Goal: Task Accomplishment & Management: Manage account settings

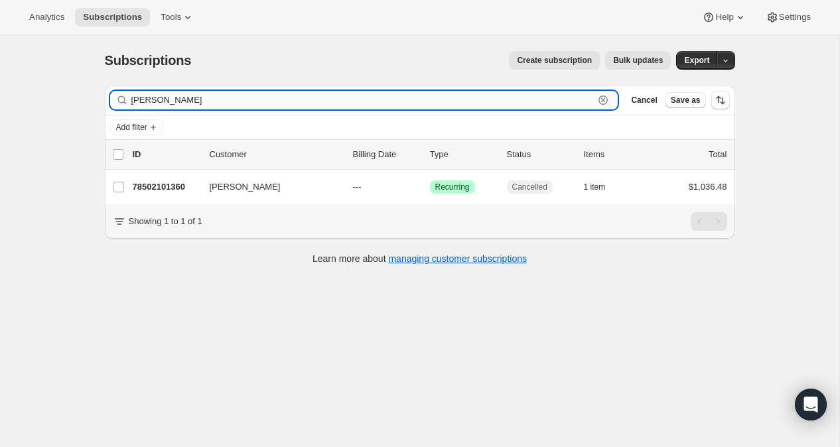
click at [166, 99] on input "leslie p" at bounding box center [362, 100] width 463 height 19
drag, startPoint x: 166, startPoint y: 99, endPoint x: 100, endPoint y: 101, distance: 66.4
click at [100, 101] on div "Filter subscribers leslie p Clear Cancel Save as Add filter 0 selected Update n…" at bounding box center [414, 177] width 641 height 204
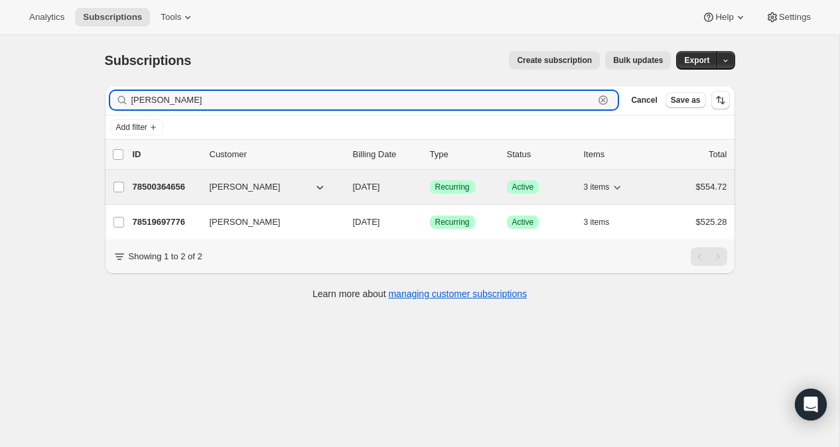
type input "larry sch"
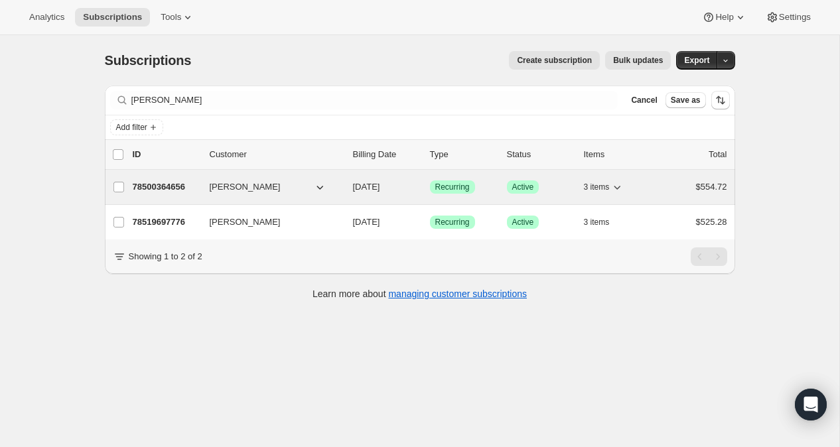
click at [158, 186] on p "78500364656" at bounding box center [166, 186] width 66 height 13
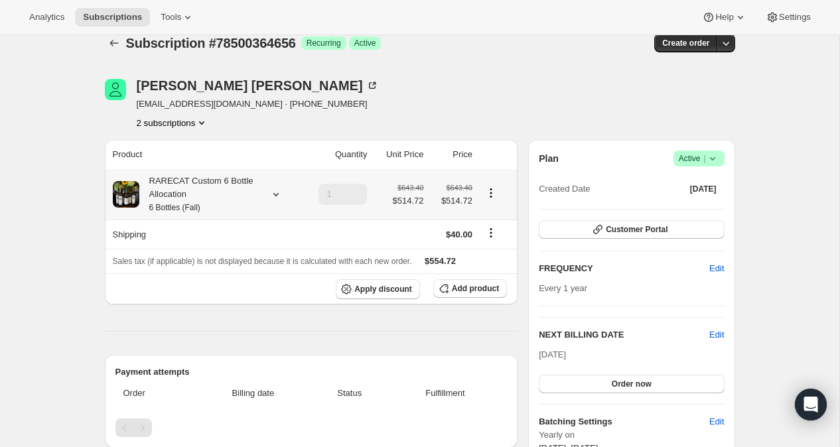
scroll to position [22, 0]
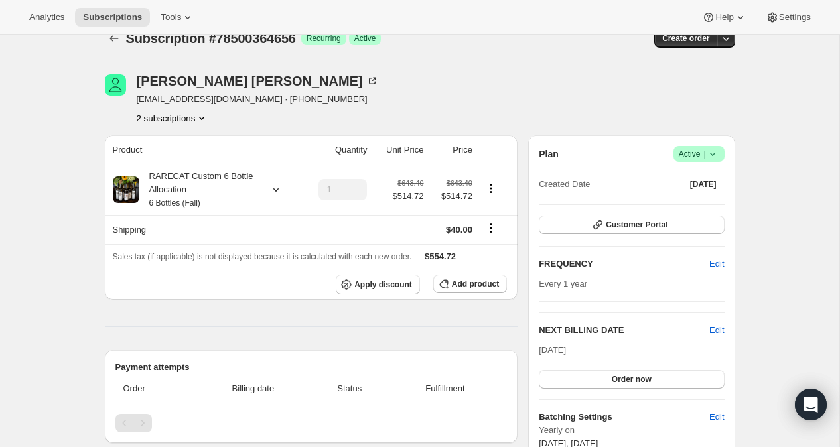
click at [542, 151] on icon at bounding box center [712, 153] width 13 height 13
click at [542, 200] on span "Cancel subscription" at bounding box center [694, 202] width 75 height 10
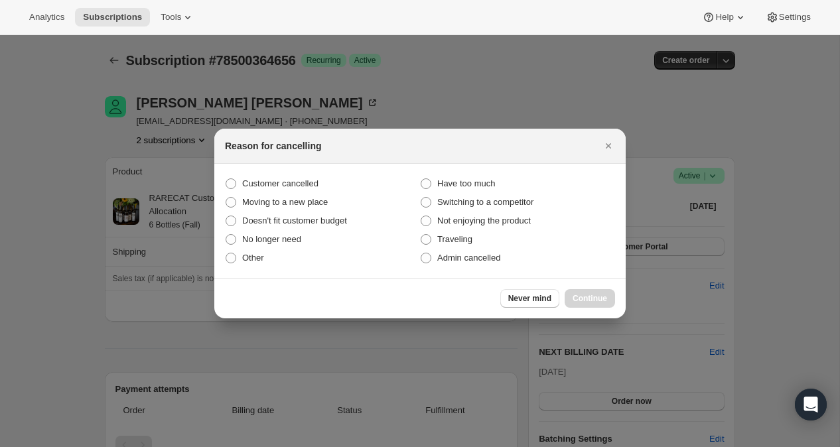
scroll to position [0, 0]
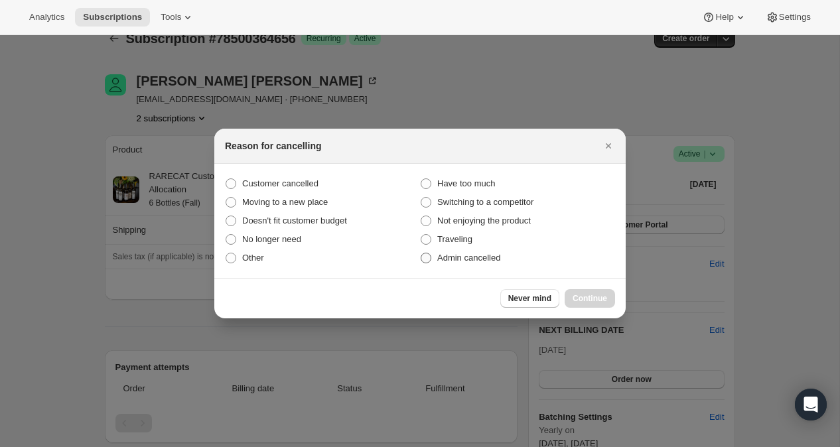
click at [431, 256] on span ":r1u2:" at bounding box center [426, 258] width 11 height 11
click at [421, 253] on input "Admin cancelled" at bounding box center [421, 253] width 1 height 1
radio input "true"
click at [542, 297] on span "Continue" at bounding box center [590, 298] width 34 height 11
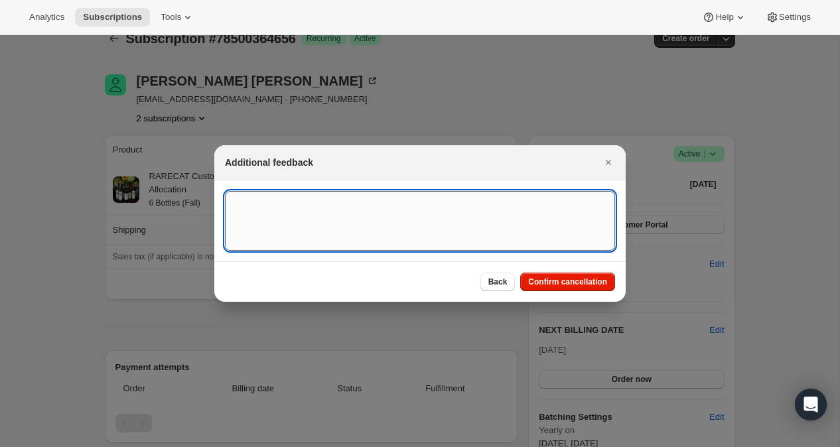
click at [265, 204] on textarea ":r1u2:" at bounding box center [420, 221] width 390 height 60
paste textarea "Hello – When I placed an order for Larry Scheinfeld last year it was just a sin…"
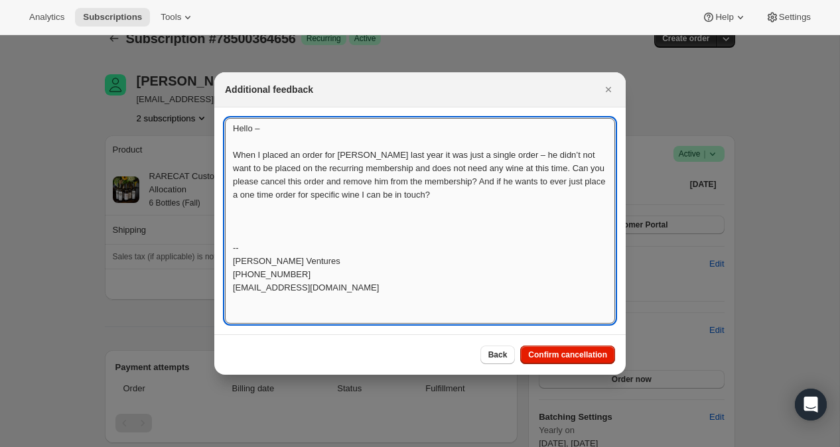
scroll to position [1, 0]
type textarea "Hello – When I placed an order for Larry Scheinfeld last year it was just a sin…"
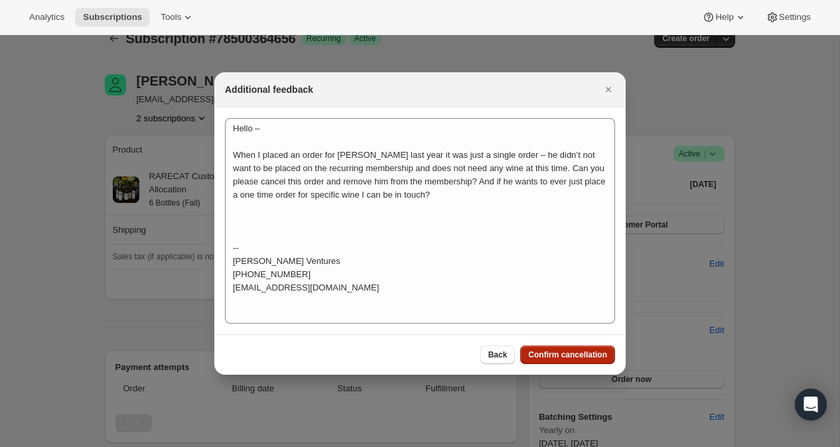
click at [542, 354] on span "Confirm cancellation" at bounding box center [567, 355] width 79 height 11
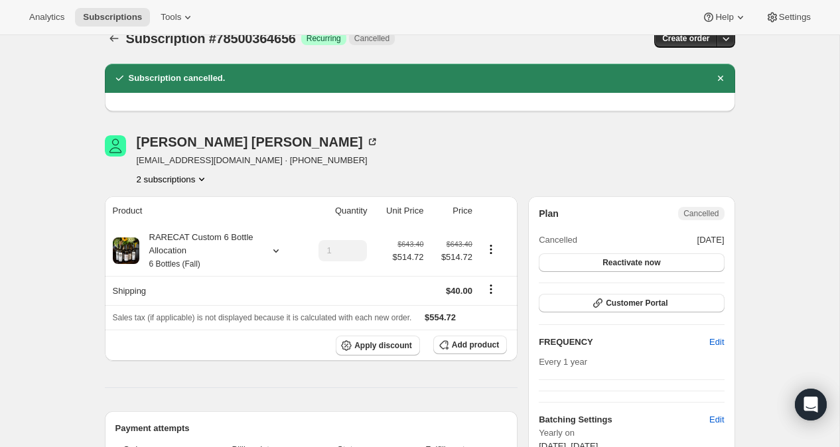
click at [208, 179] on icon "Product actions" at bounding box center [201, 178] width 13 height 13
click at [198, 223] on span "78519697776" at bounding box center [170, 226] width 92 height 13
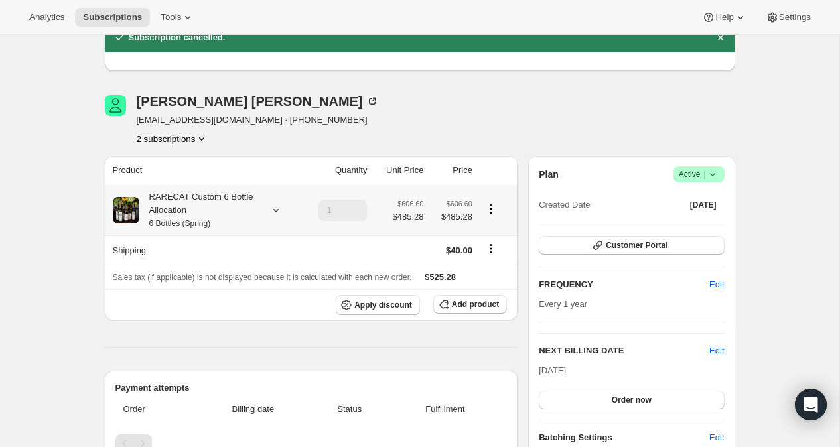
scroll to position [64, 0]
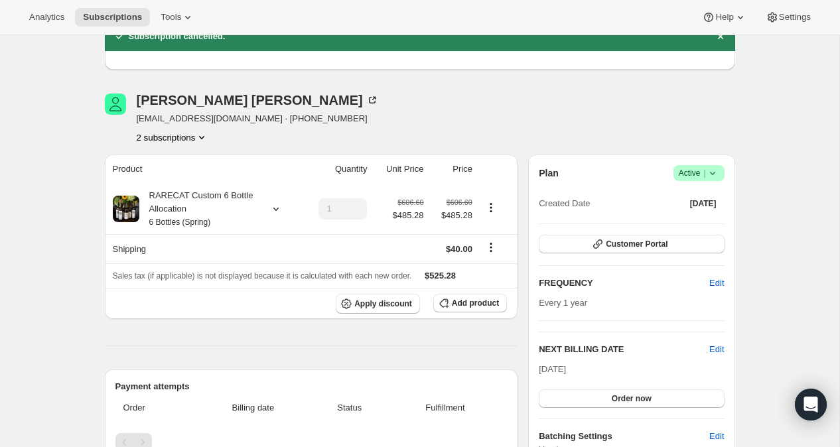
click at [542, 172] on icon at bounding box center [711, 173] width 5 height 3
click at [542, 218] on span "Cancel subscription" at bounding box center [694, 221] width 75 height 10
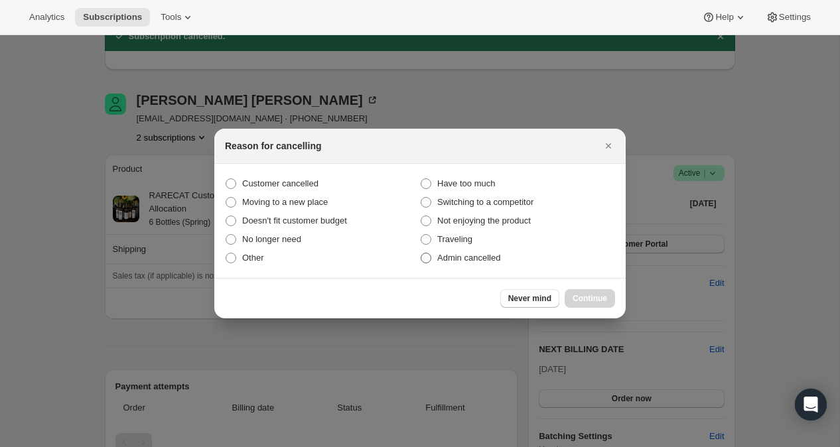
click at [427, 255] on span ":r24a:" at bounding box center [426, 258] width 11 height 11
click at [421, 253] on input "Admin cancelled" at bounding box center [421, 253] width 1 height 1
radio input "true"
click at [542, 296] on span "Continue" at bounding box center [590, 298] width 34 height 11
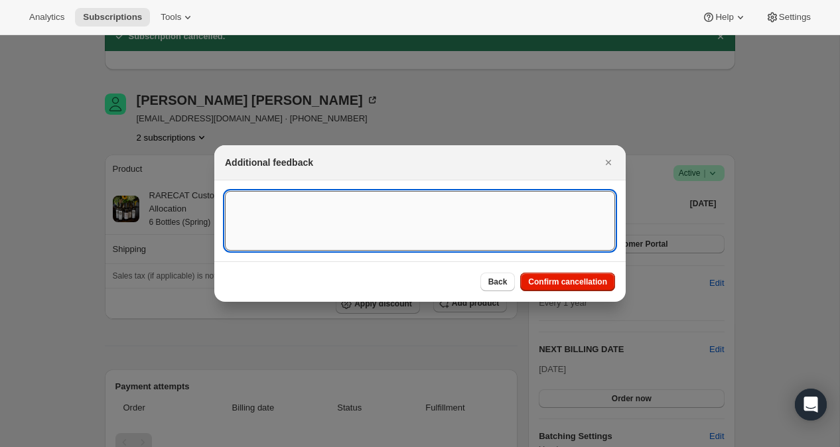
click at [295, 198] on textarea ":r24a:" at bounding box center [420, 221] width 390 height 60
paste textarea "Hello – When I placed an order for Larry Scheinfeld last year it was just a sin…"
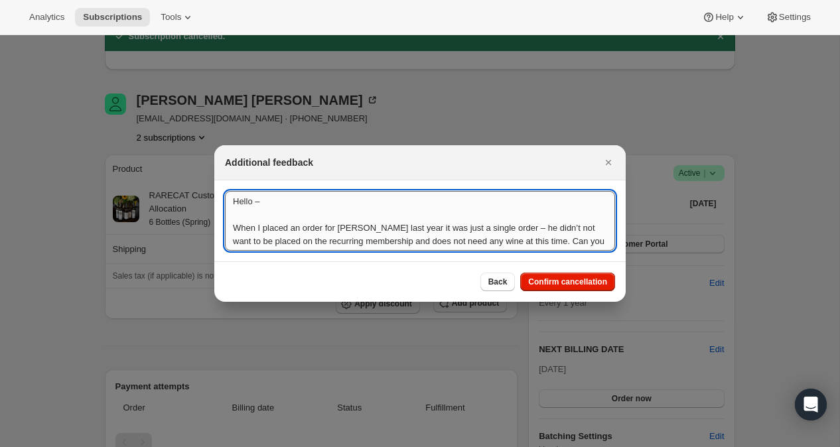
scroll to position [1, 0]
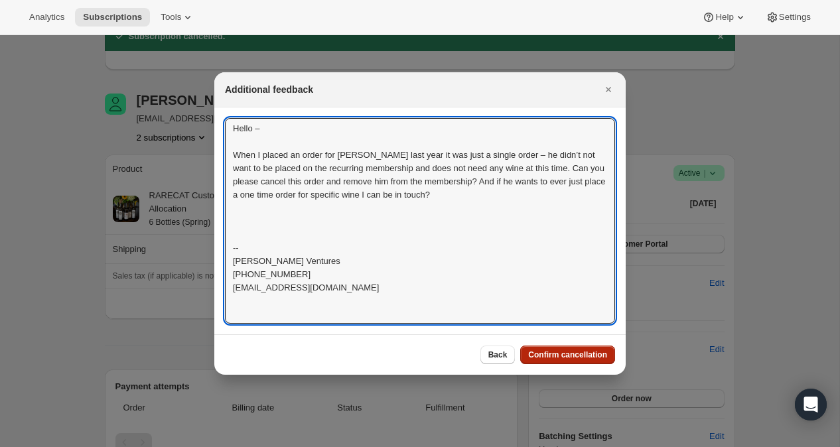
type textarea "Hello – When I placed an order for Larry Scheinfeld last year it was just a sin…"
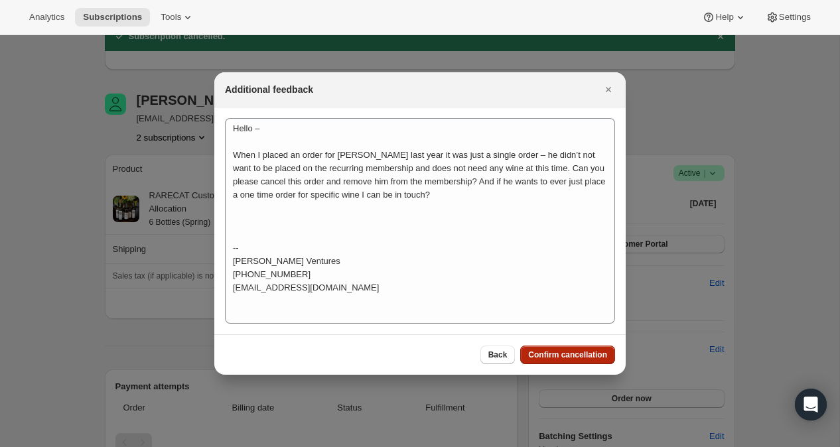
click at [542, 347] on button "Confirm cancellation" at bounding box center [567, 355] width 95 height 19
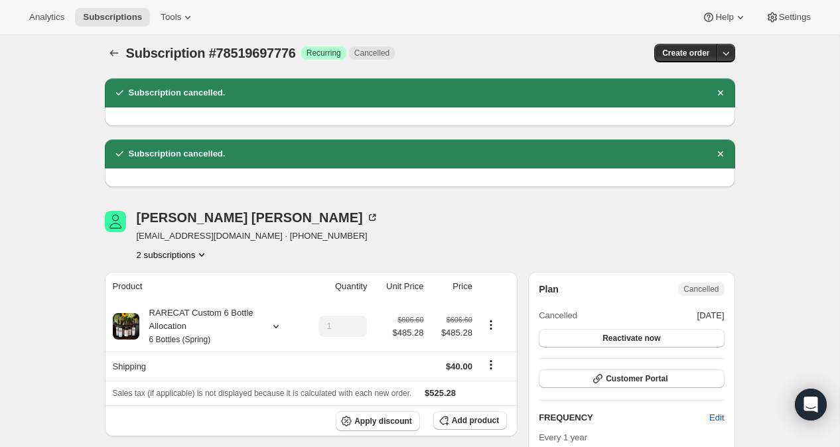
scroll to position [0, 0]
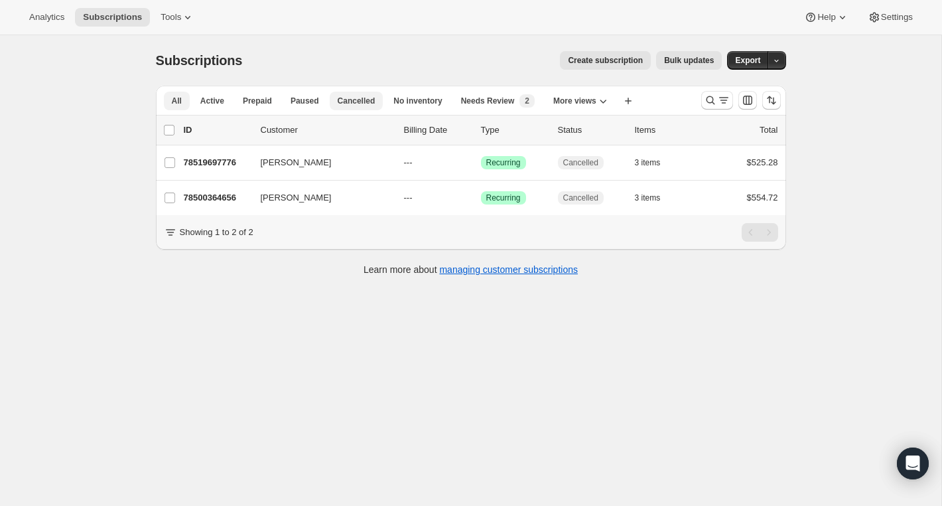
click at [358, 99] on span "Cancelled" at bounding box center [357, 101] width 38 height 11
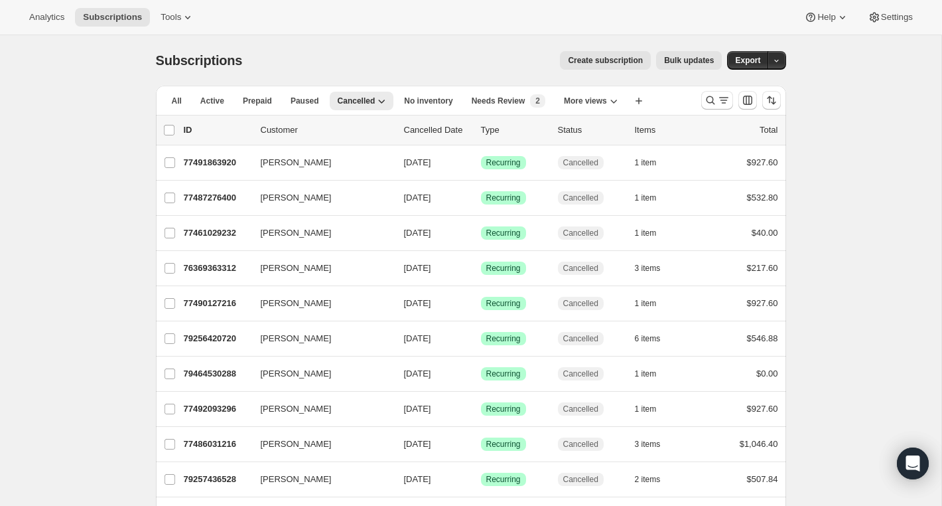
click at [458, 131] on p "Cancelled Date" at bounding box center [437, 129] width 66 height 13
click at [771, 100] on icon "Sort the results" at bounding box center [771, 100] width 13 height 13
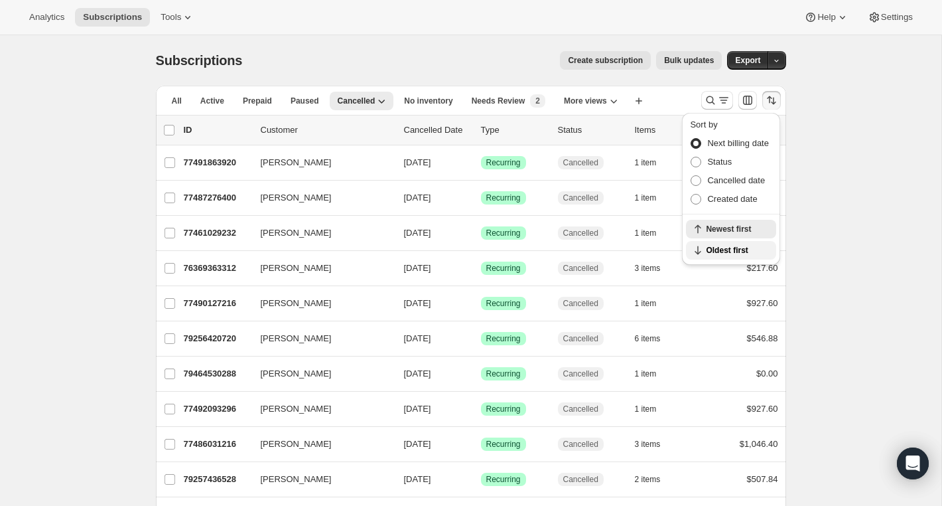
click at [698, 251] on icon "button" at bounding box center [697, 249] width 13 height 13
click at [695, 228] on icon "button" at bounding box center [697, 228] width 13 height 13
click at [695, 177] on span at bounding box center [696, 180] width 11 height 11
click at [691, 176] on input "Cancelled date" at bounding box center [691, 175] width 1 height 1
radio input "true"
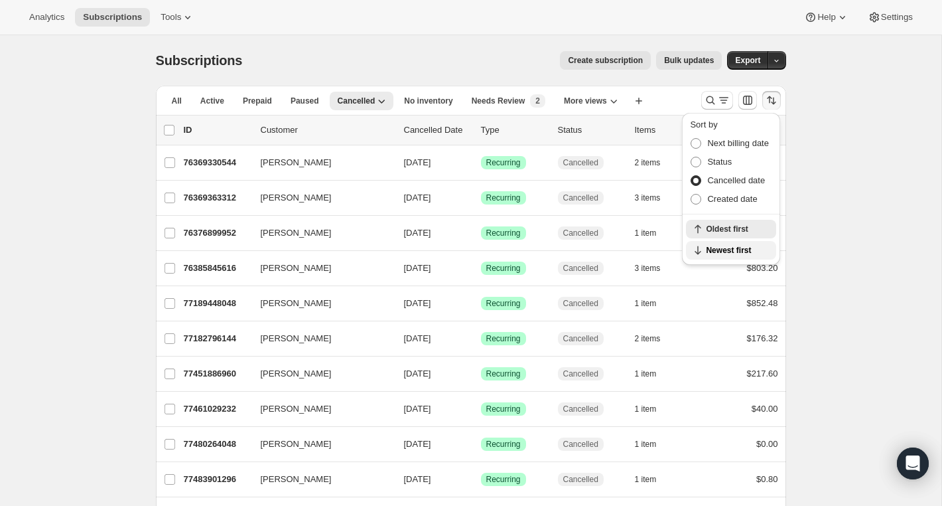
click at [697, 249] on icon "button" at bounding box center [698, 250] width 6 height 9
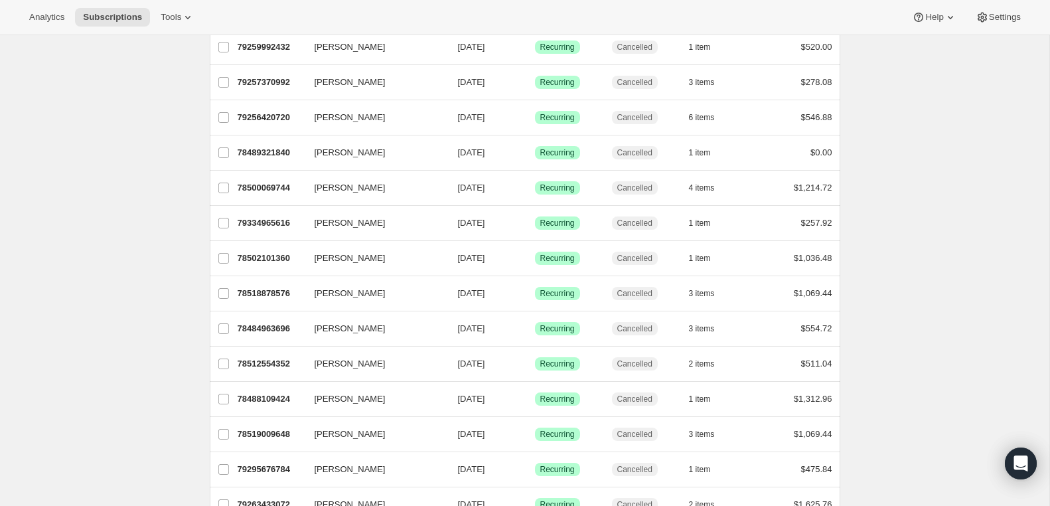
scroll to position [1111, 0]
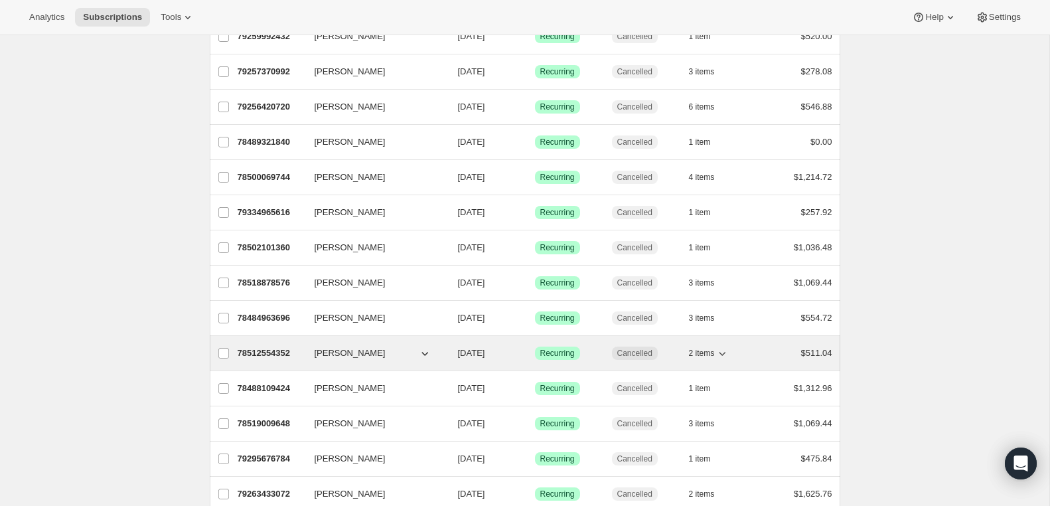
click at [269, 355] on p "78512554352" at bounding box center [271, 352] width 66 height 13
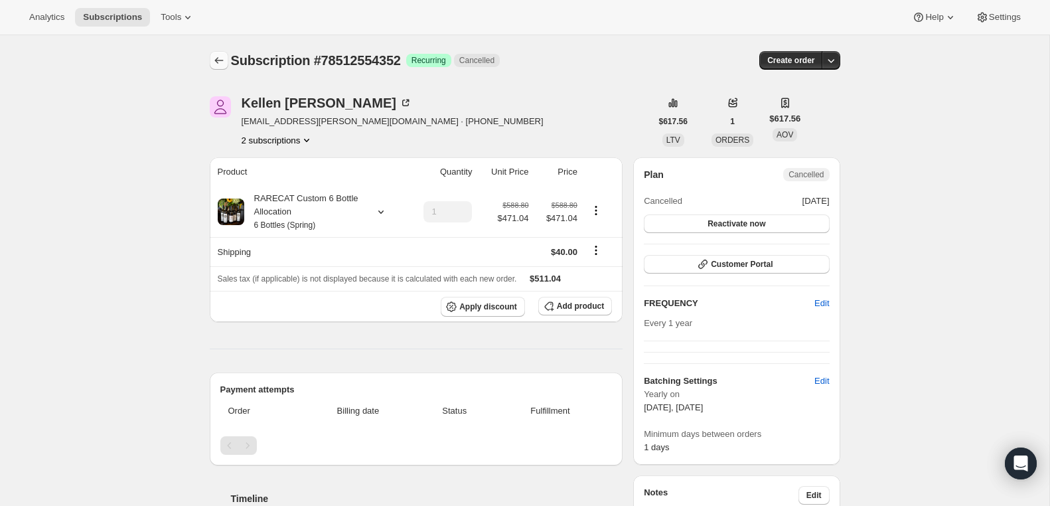
click at [220, 61] on icon "Subscriptions" at bounding box center [218, 60] width 13 height 13
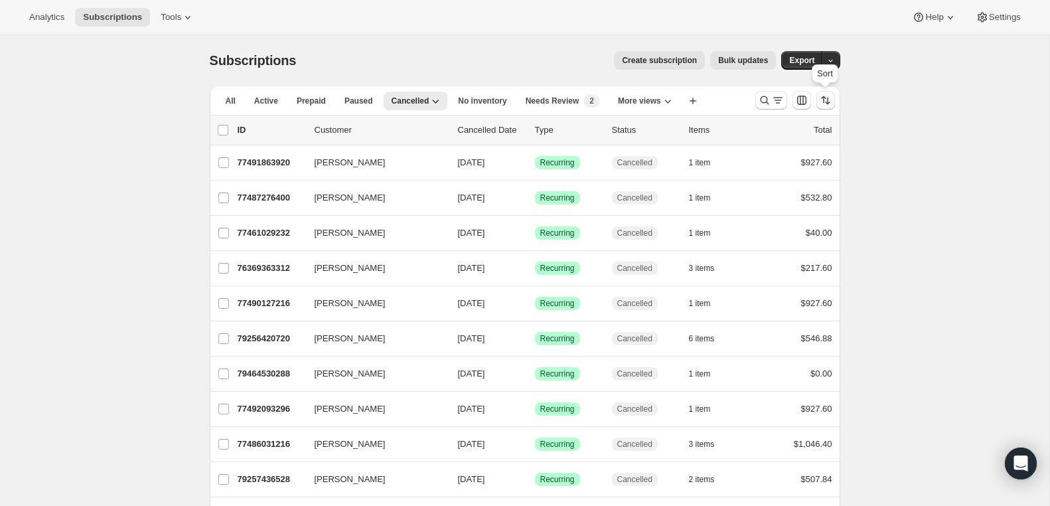
click at [824, 98] on icon "Sort the results" at bounding box center [823, 99] width 5 height 7
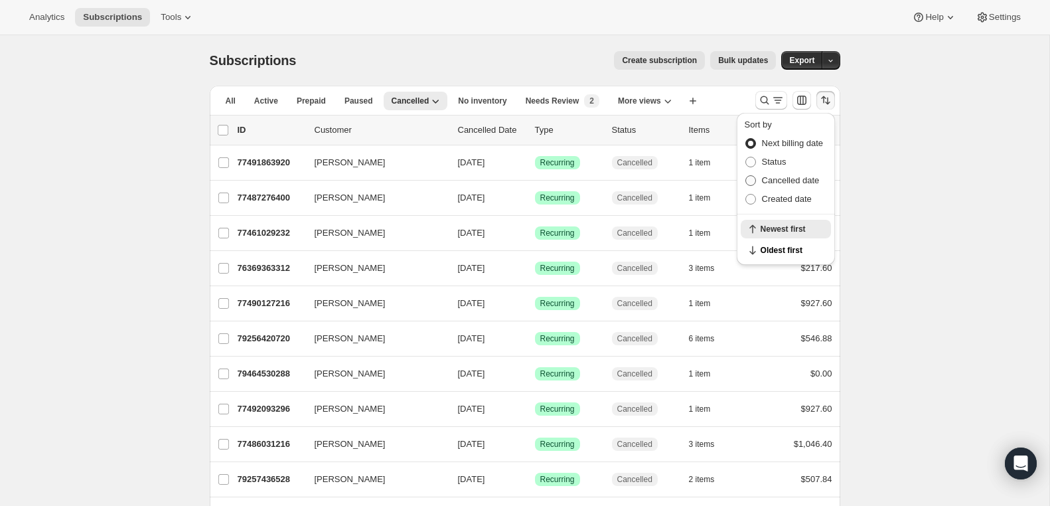
click at [746, 179] on span at bounding box center [750, 180] width 11 height 11
click at [746, 176] on input "Cancelled date" at bounding box center [745, 175] width 1 height 1
radio input "true"
click at [782, 253] on span "Newest first" at bounding box center [791, 250] width 62 height 11
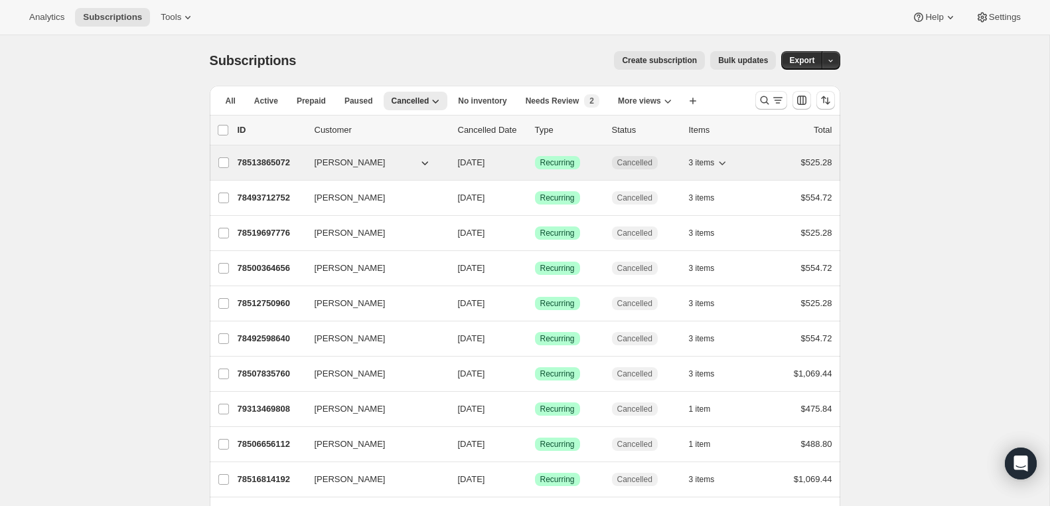
click at [279, 162] on p "78513865072" at bounding box center [271, 162] width 66 height 13
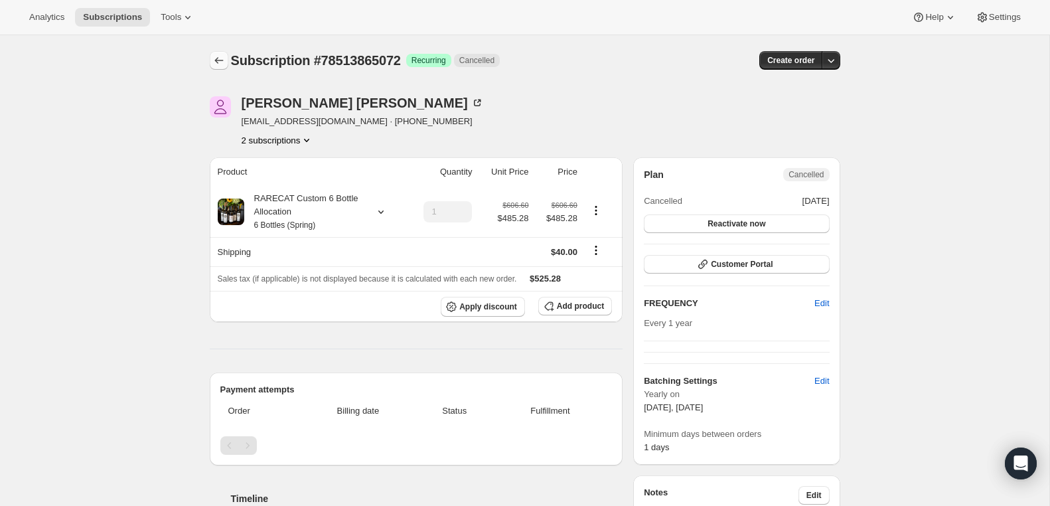
click at [217, 58] on icon "Subscriptions" at bounding box center [218, 60] width 13 height 13
